Goal: Book appointment/travel/reservation

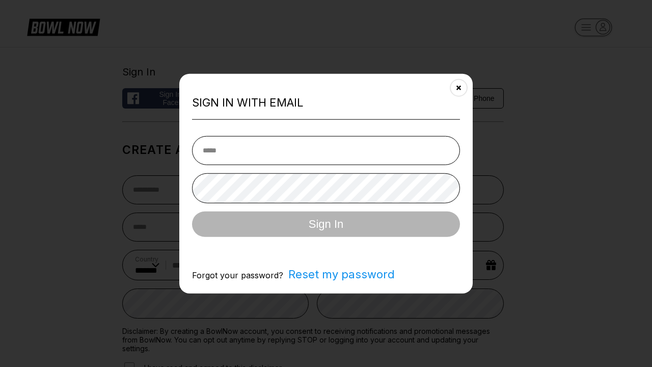
select select "**"
type input "**********"
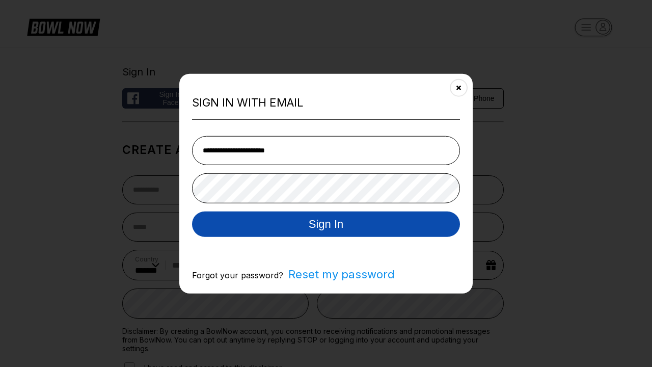
click at [326, 225] on button "Sign In" at bounding box center [326, 223] width 268 height 25
